Goal: Transaction & Acquisition: Purchase product/service

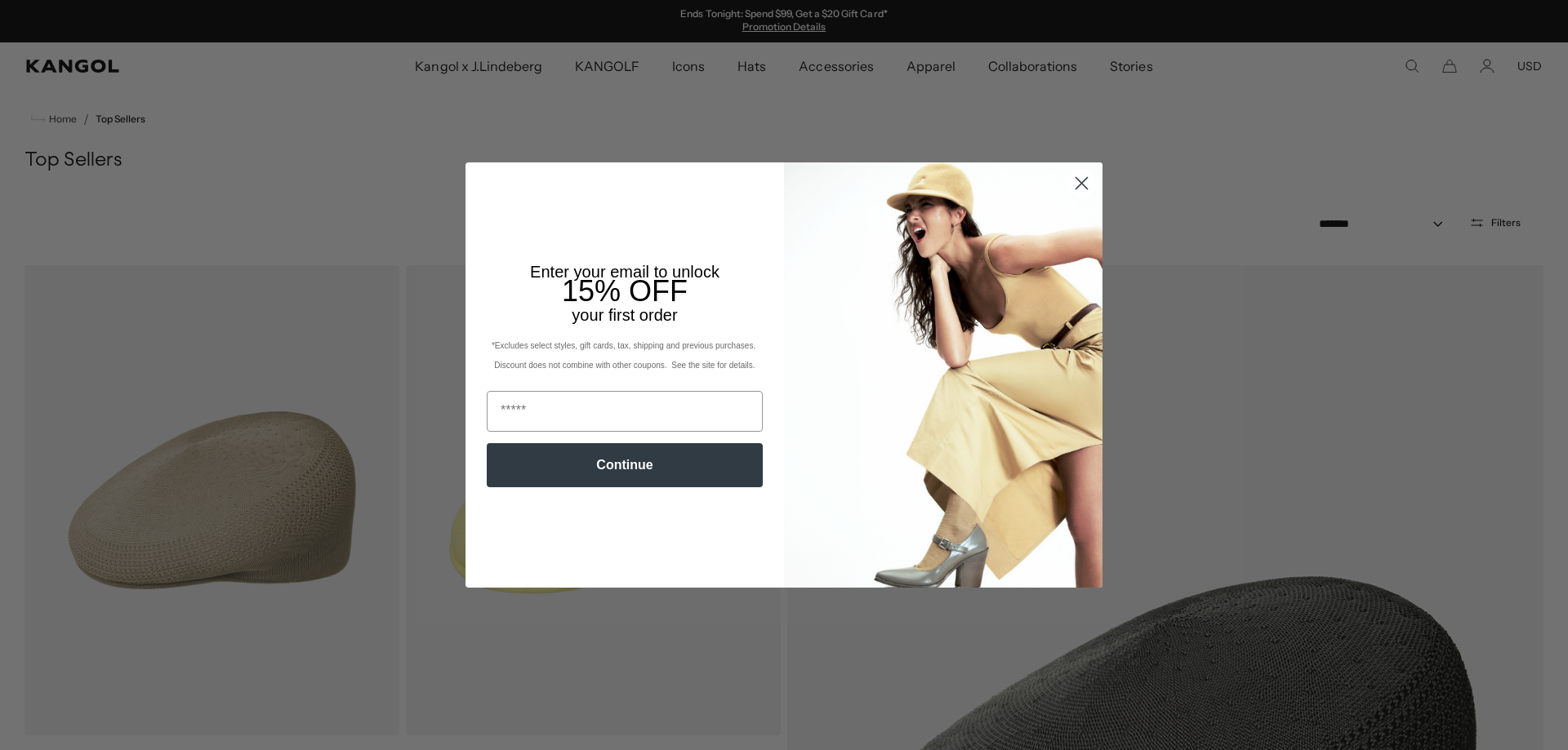
click at [1077, 183] on icon "Close dialog" at bounding box center [1082, 184] width 11 height 11
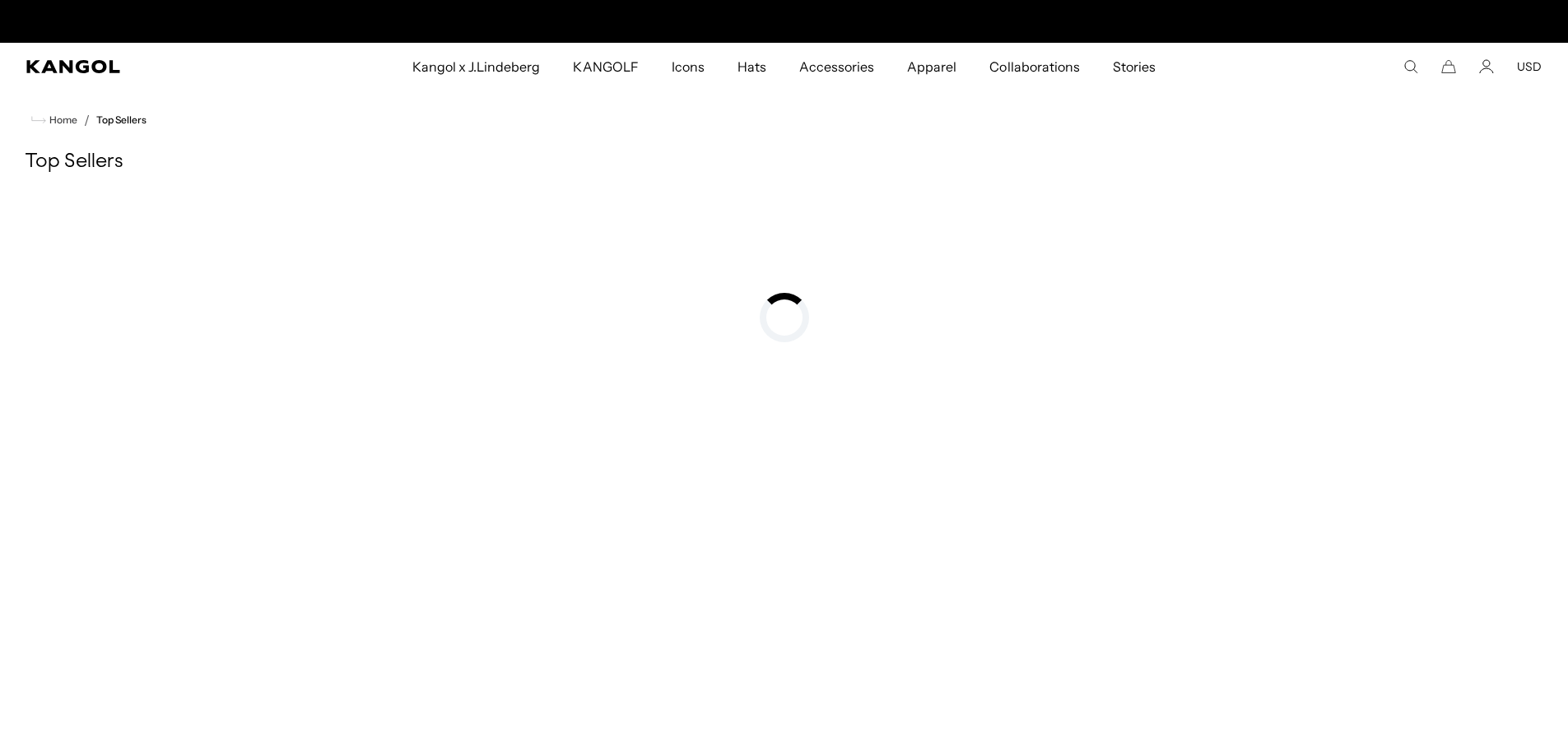
scroll to position [0, 340]
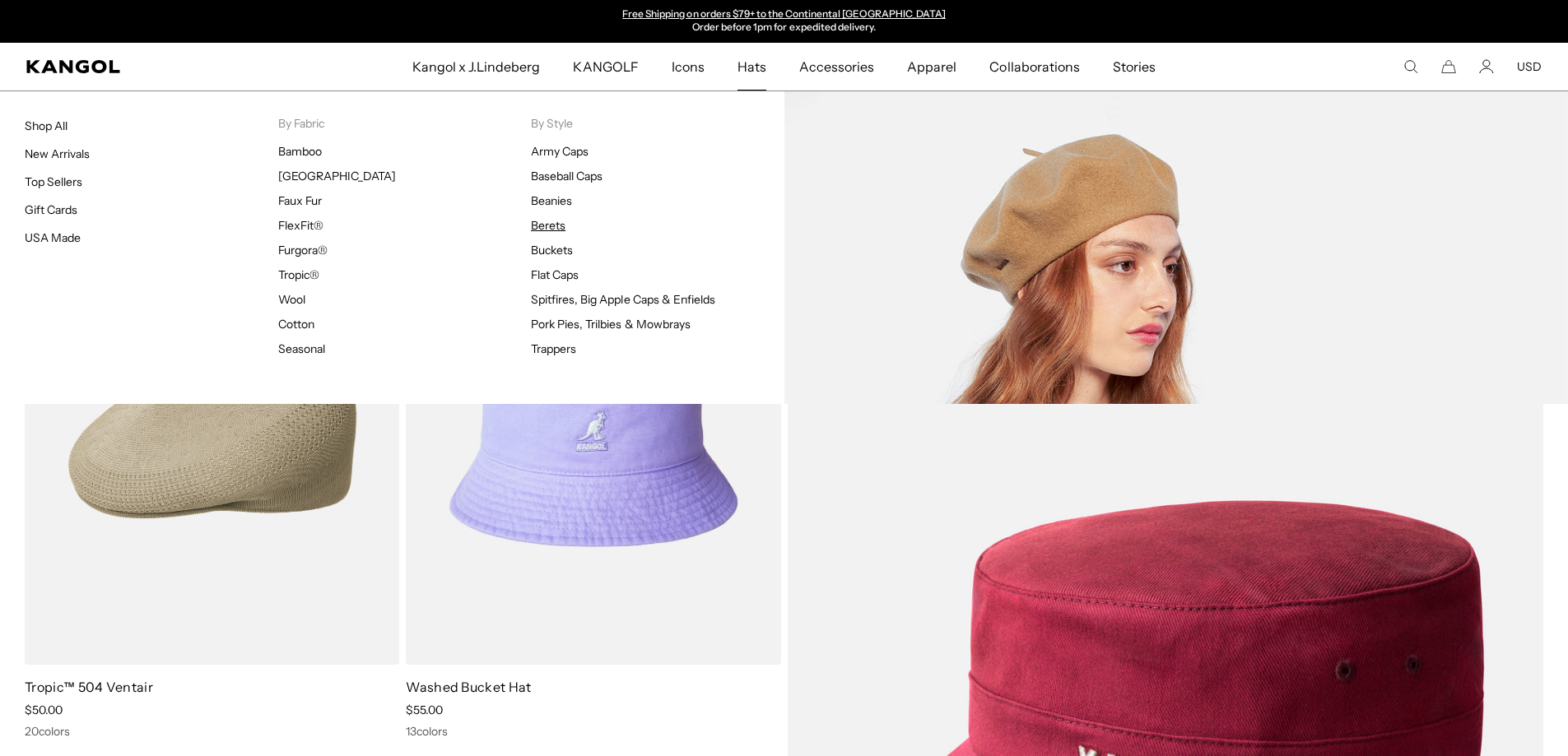
click at [559, 224] on link "Berets" at bounding box center [548, 225] width 34 height 15
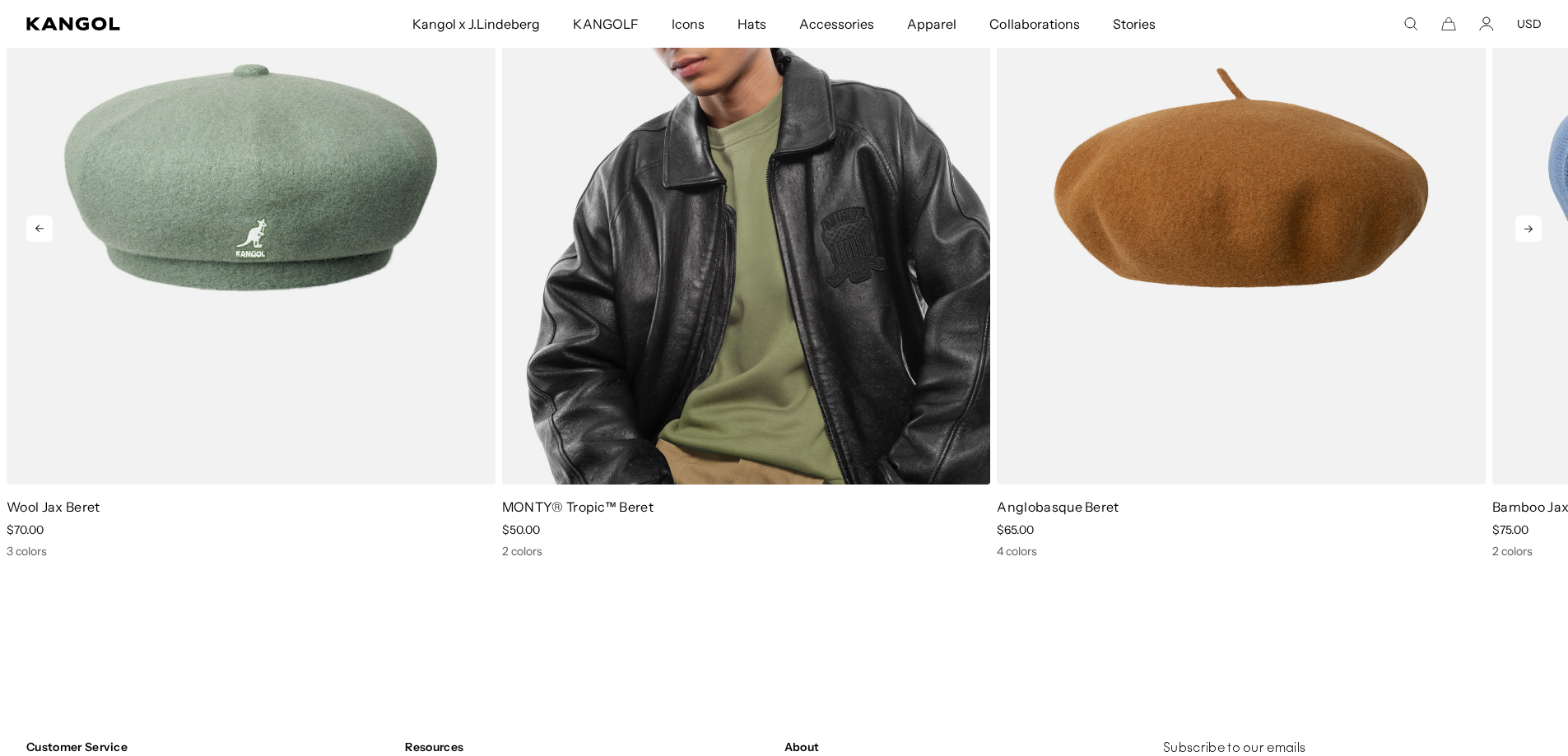
scroll to position [2644, 0]
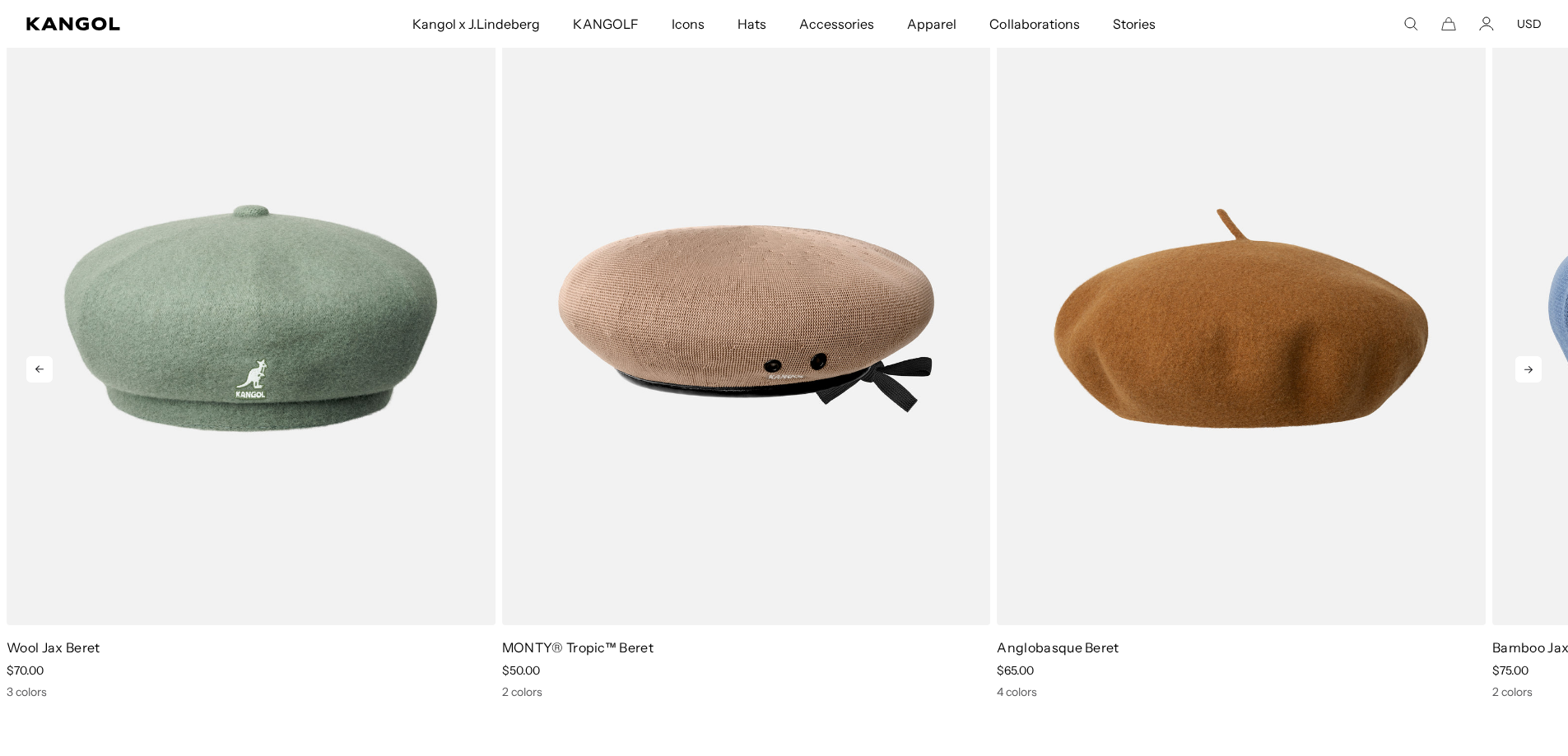
click at [1533, 363] on icon at bounding box center [1529, 370] width 27 height 27
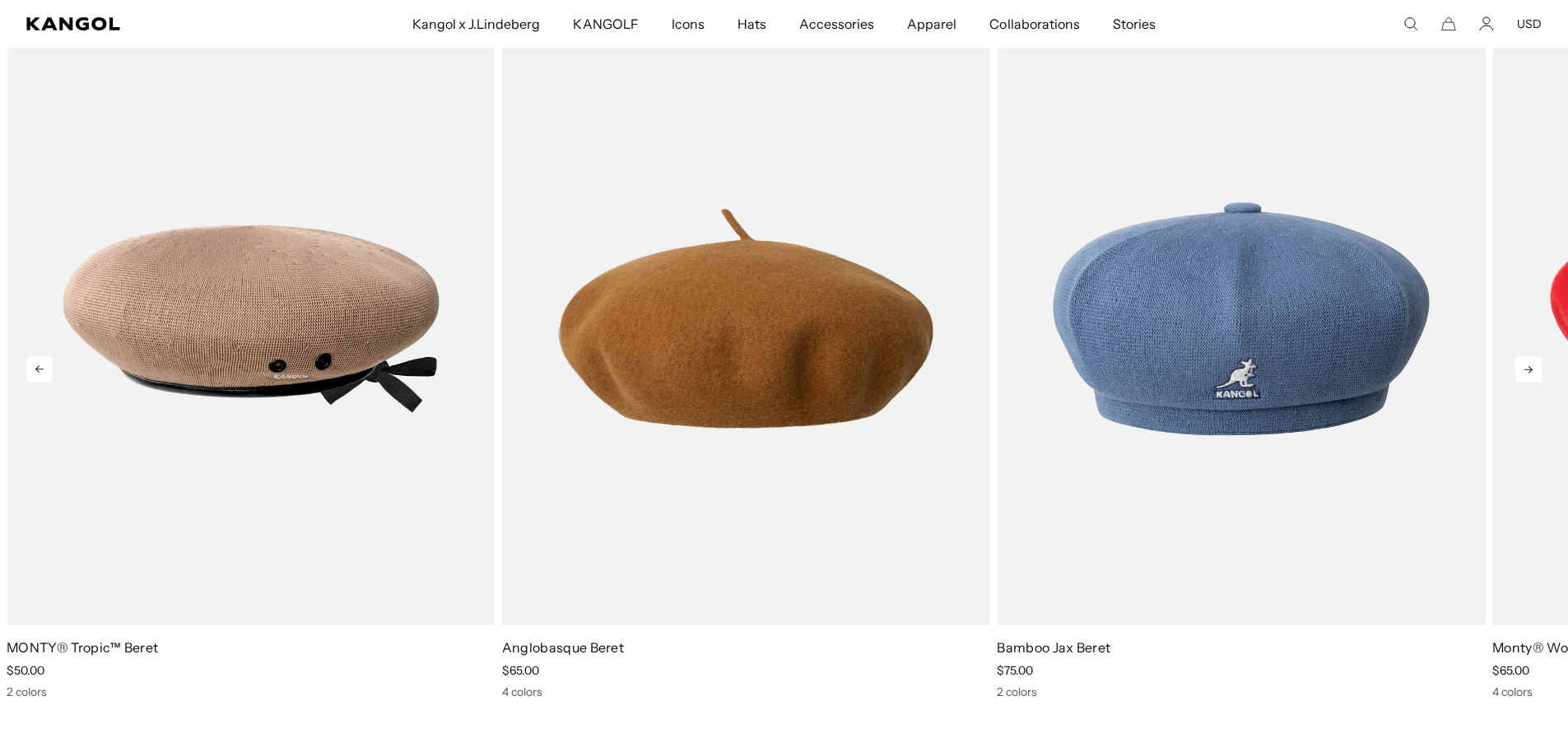
scroll to position [0, 0]
click at [1532, 364] on icon at bounding box center [1529, 370] width 27 height 27
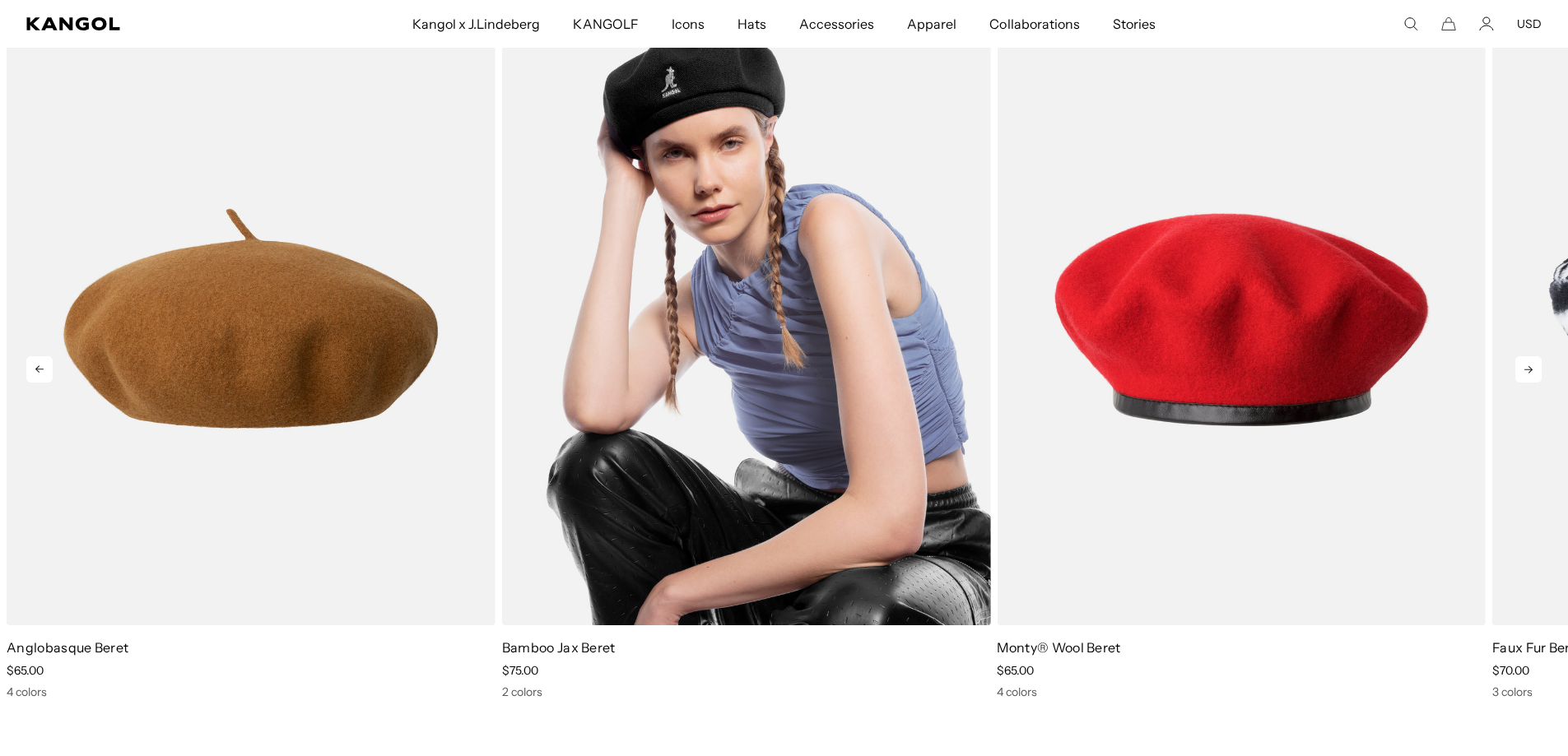
scroll to position [0, 340]
click at [680, 309] on img "4 of 10" at bounding box center [747, 319] width 489 height 613
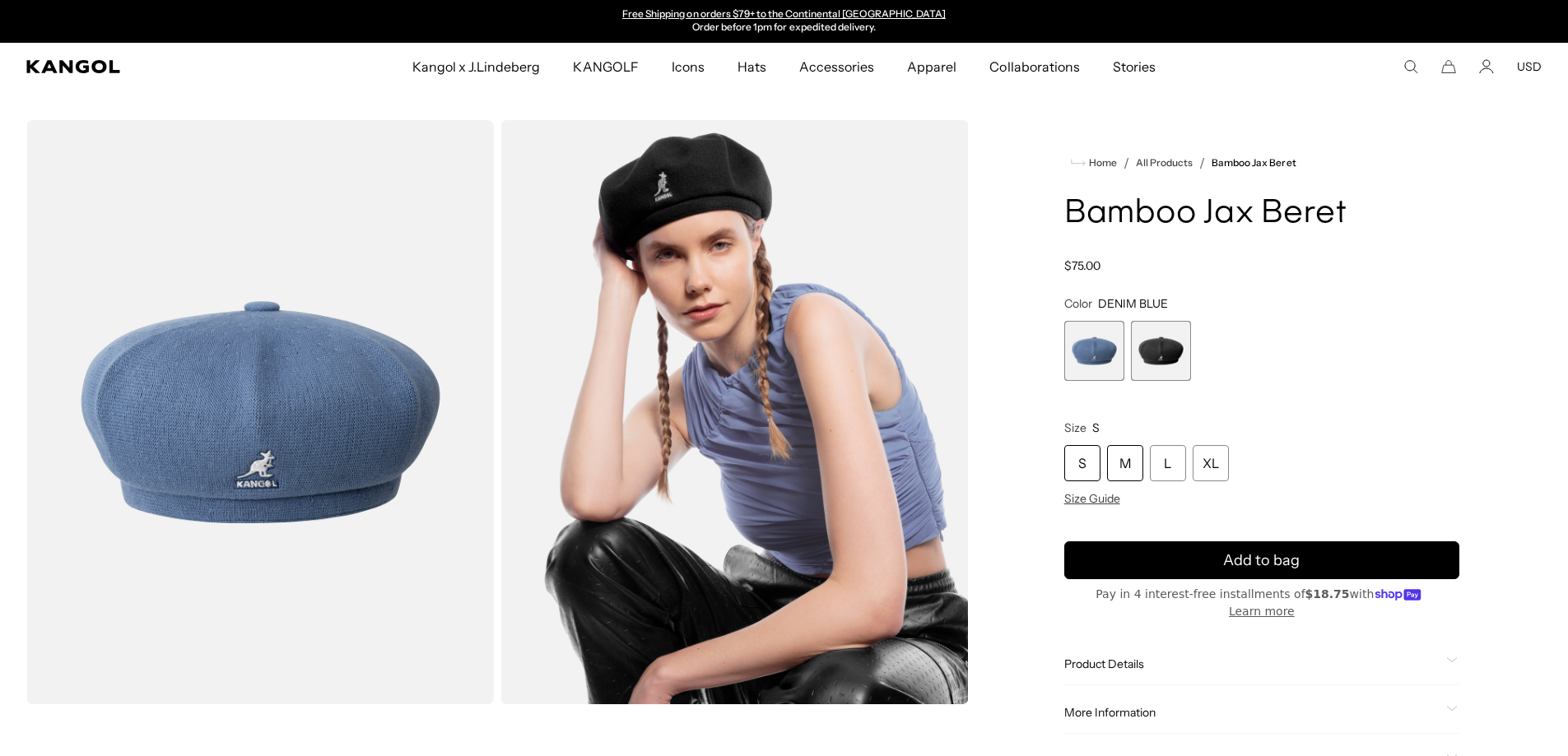
click at [1131, 461] on div "M" at bounding box center [1126, 463] width 36 height 36
click at [1165, 456] on div "L" at bounding box center [1168, 463] width 36 height 36
click at [1207, 454] on div "XL" at bounding box center [1211, 463] width 36 height 36
click at [1152, 463] on div "L" at bounding box center [1168, 463] width 36 height 36
click at [1219, 466] on div "XL" at bounding box center [1211, 463] width 36 height 36
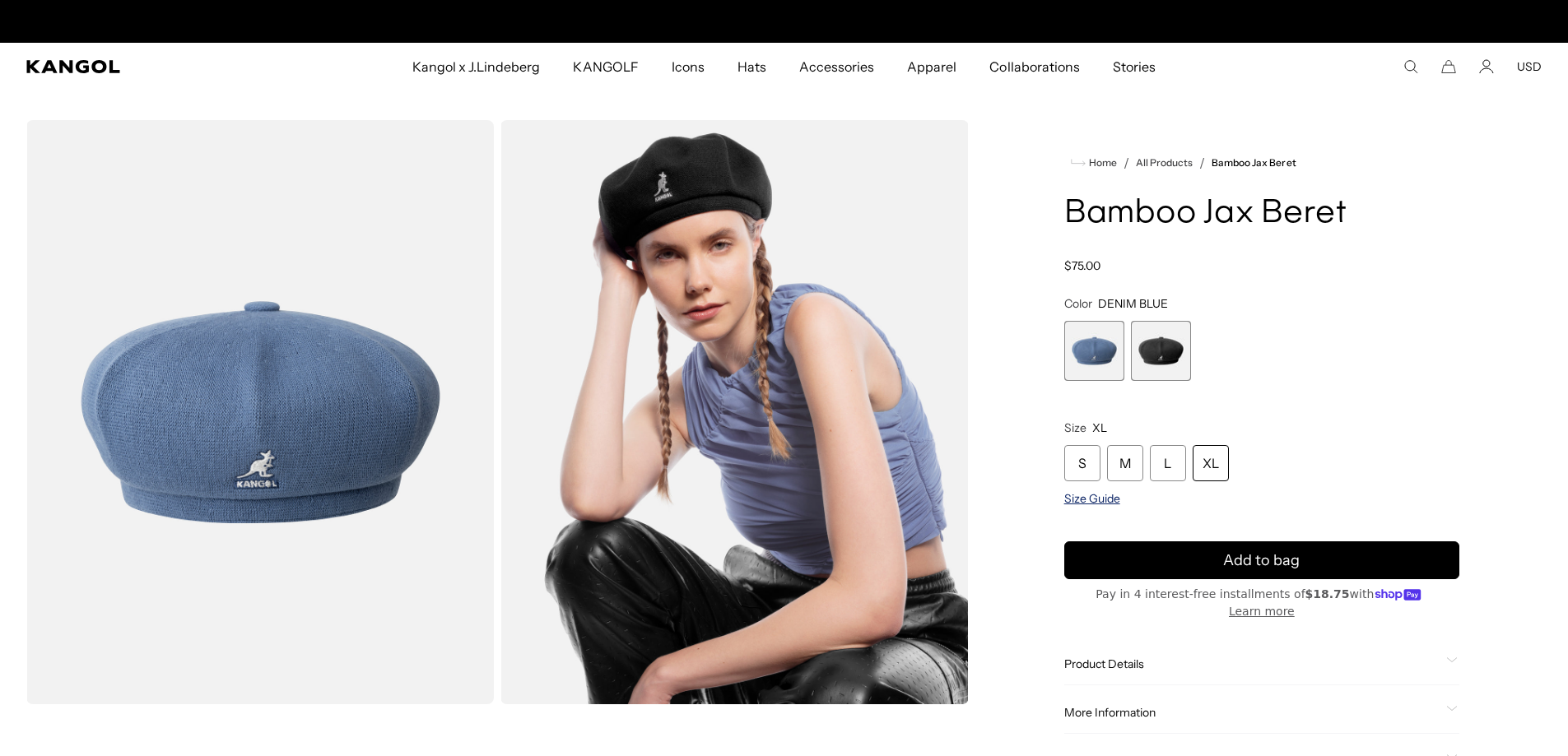
click at [1088, 496] on span "Size Guide" at bounding box center [1092, 499] width 56 height 15
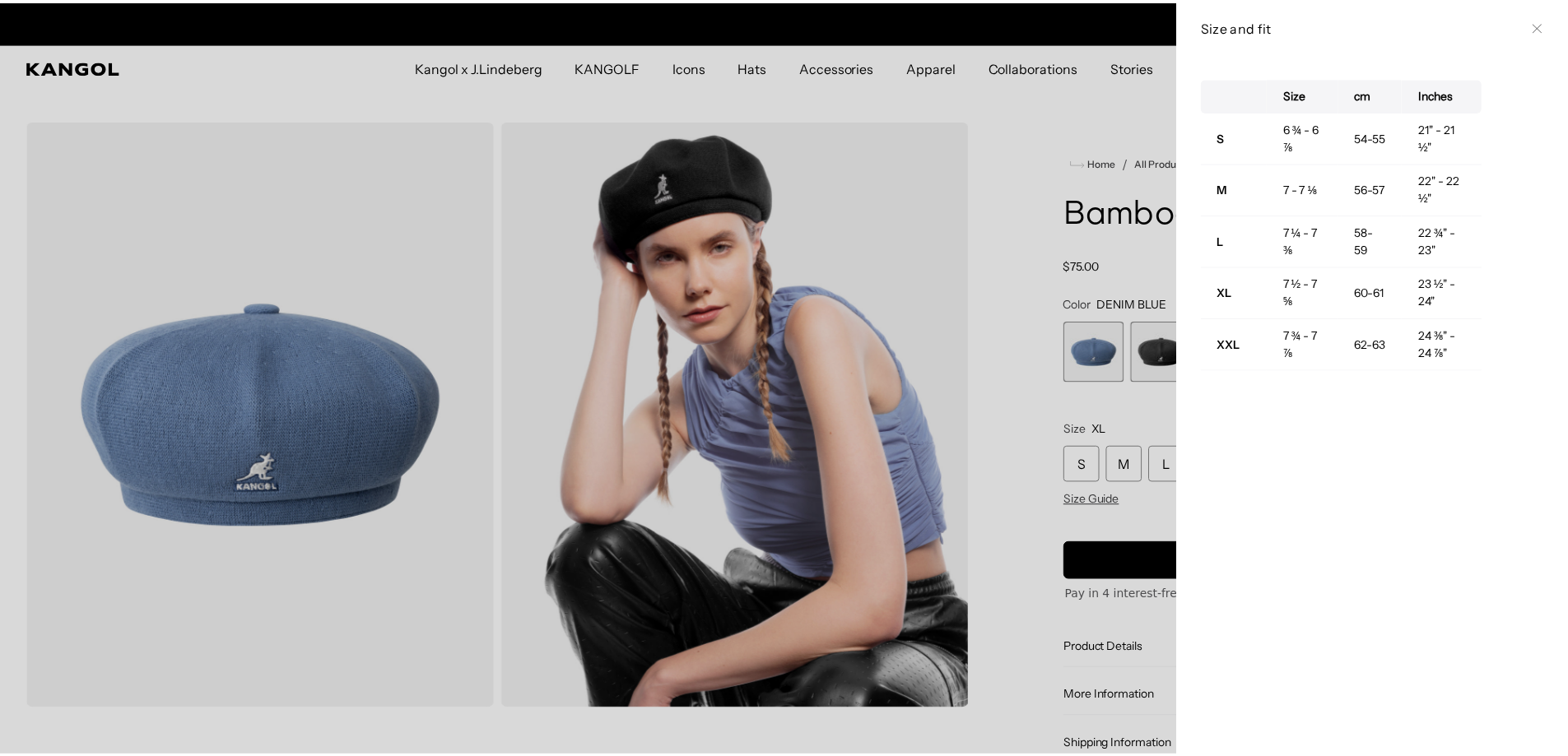
scroll to position [0, 340]
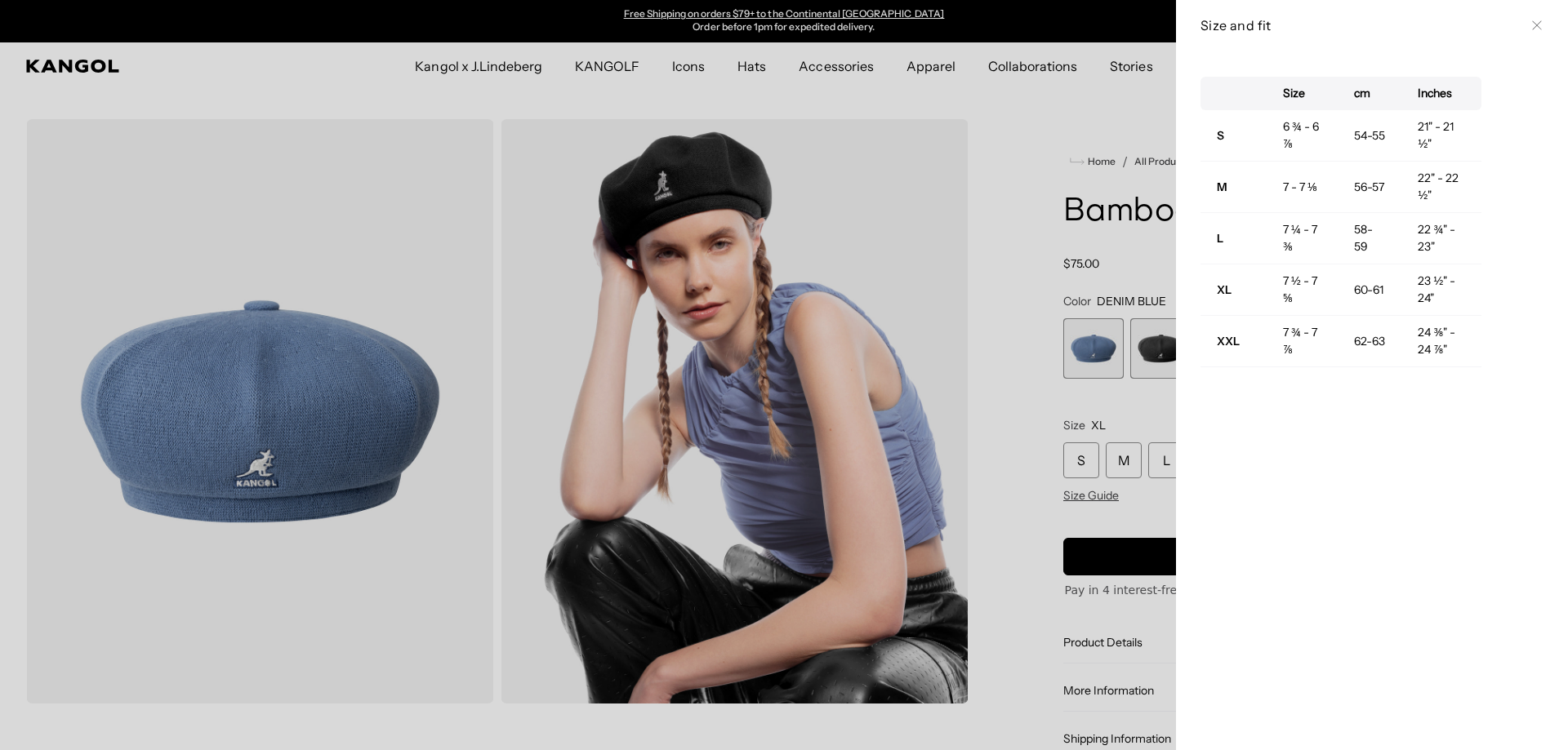
click at [1047, 125] on div at bounding box center [784, 375] width 1568 height 750
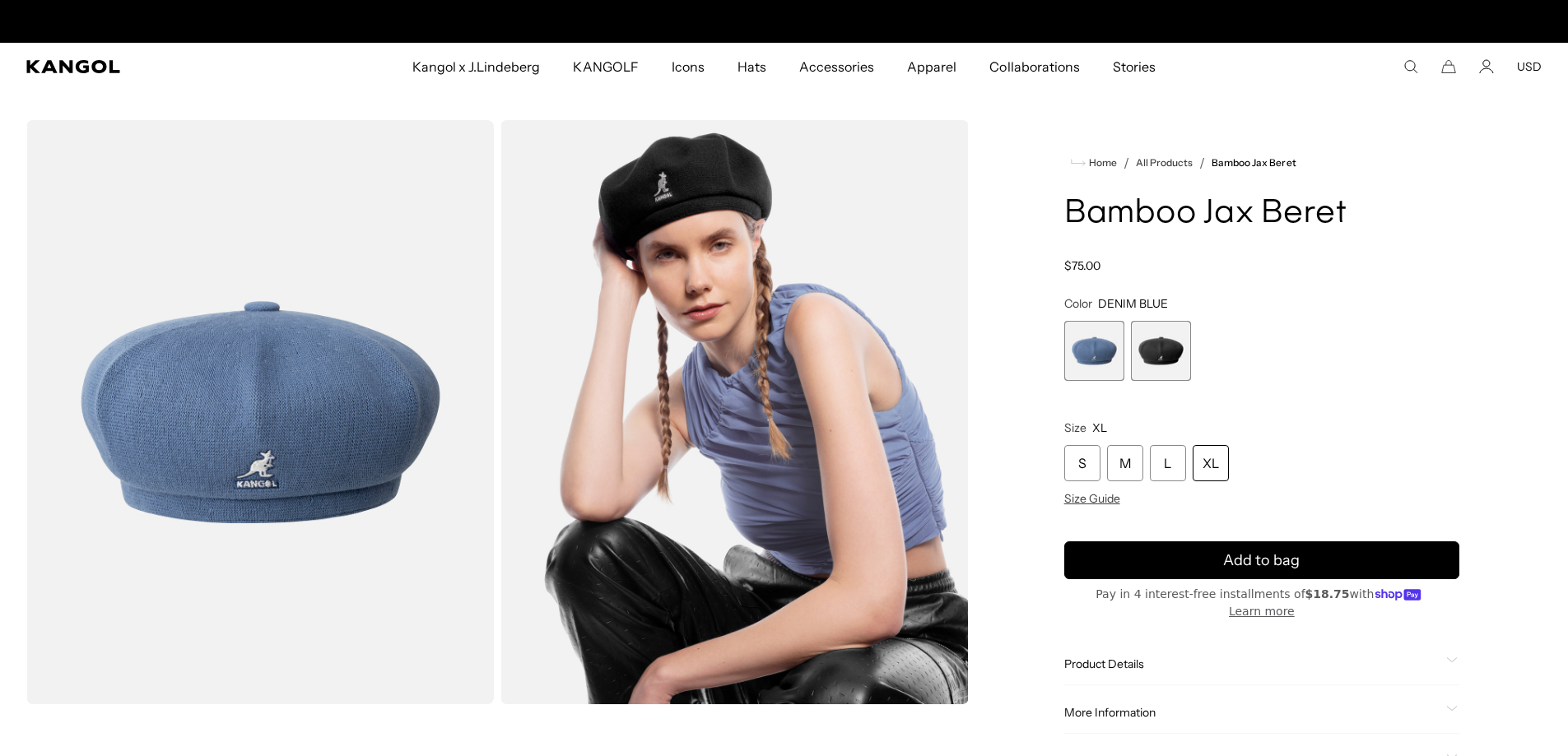
scroll to position [0, 0]
